Goal: Task Accomplishment & Management: Complete application form

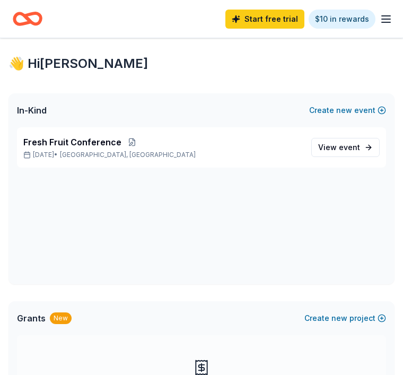
click at [355, 147] on span "event" at bounding box center [349, 147] width 21 height 9
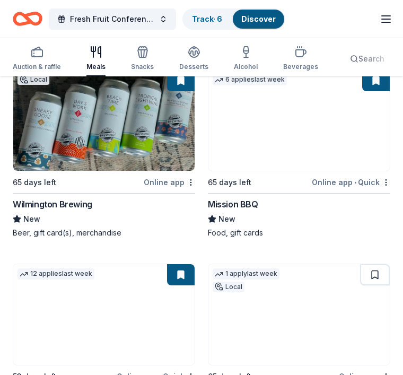
scroll to position [133, 0]
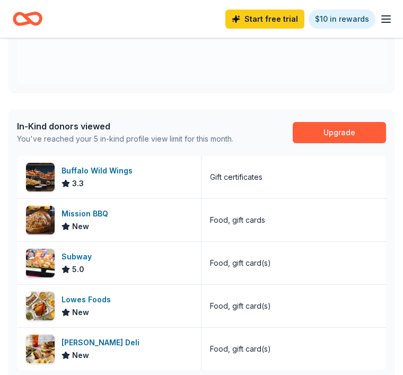
scroll to position [400, 0]
click at [188, 308] on div "Lowes Foods New" at bounding box center [109, 306] width 185 height 42
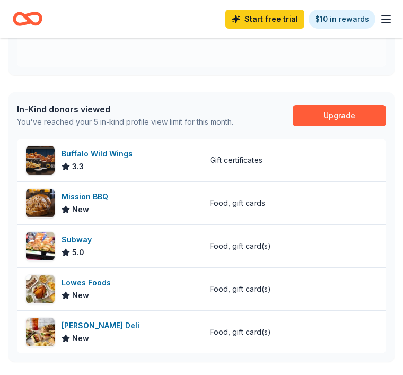
click at [118, 333] on div "New" at bounding box center [103, 338] width 82 height 13
click at [184, 293] on div "Lowes Foods New" at bounding box center [109, 289] width 185 height 42
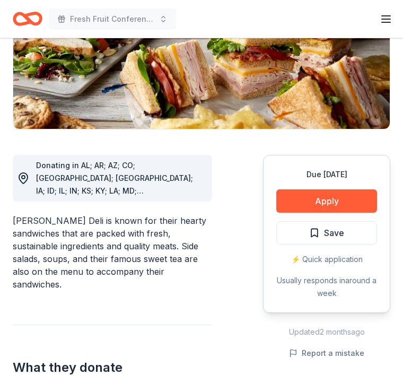
scroll to position [192, 0]
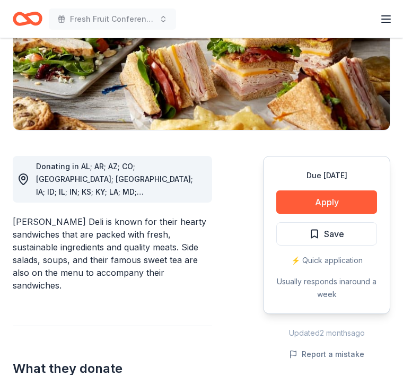
click at [337, 210] on button "Apply" at bounding box center [327, 202] width 101 height 23
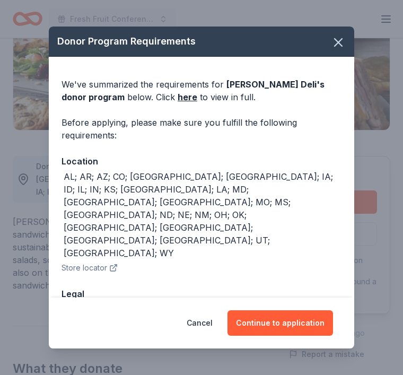
click at [276, 336] on button "Continue to application" at bounding box center [281, 323] width 106 height 25
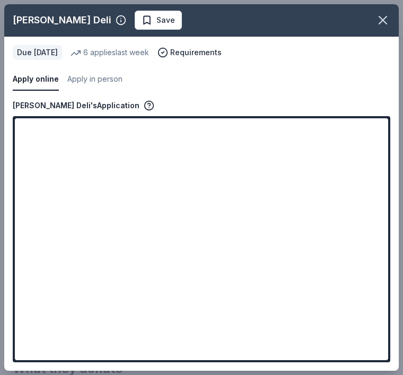
click at [385, 19] on icon "button" at bounding box center [383, 19] width 7 height 7
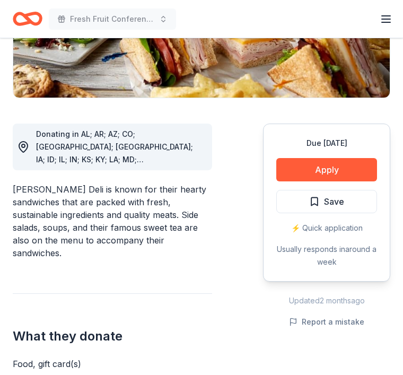
scroll to position [212, 0]
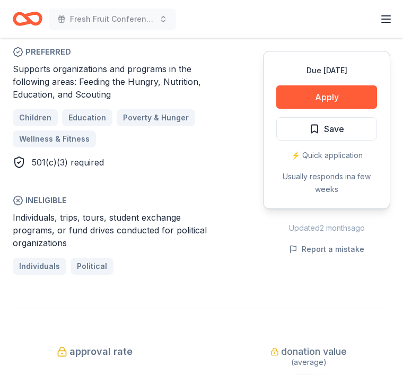
scroll to position [716, 0]
click at [331, 96] on button "Apply" at bounding box center [327, 96] width 101 height 23
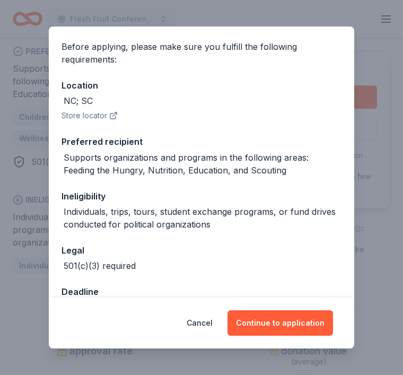
scroll to position [75, 0]
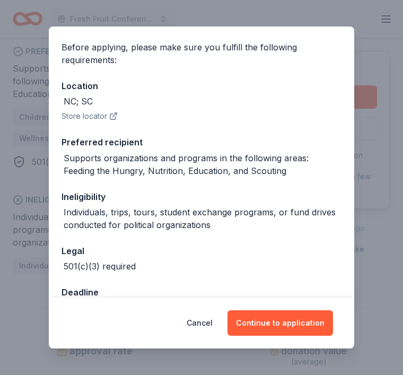
click at [287, 336] on button "Continue to application" at bounding box center [281, 323] width 106 height 25
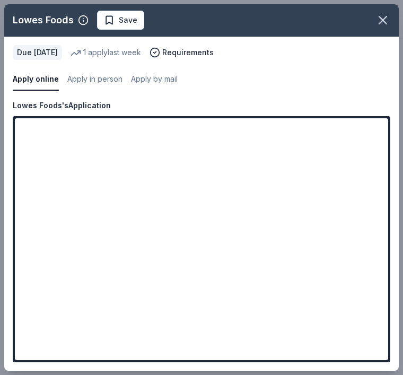
scroll to position [1085, 0]
click at [383, 21] on icon "button" at bounding box center [383, 19] width 7 height 7
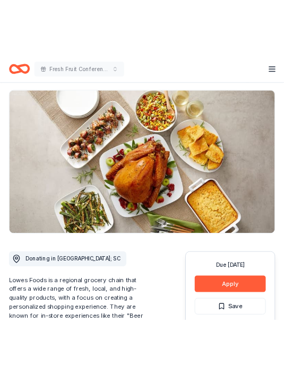
scroll to position [0, 0]
